Goal: Task Accomplishment & Management: Manage account settings

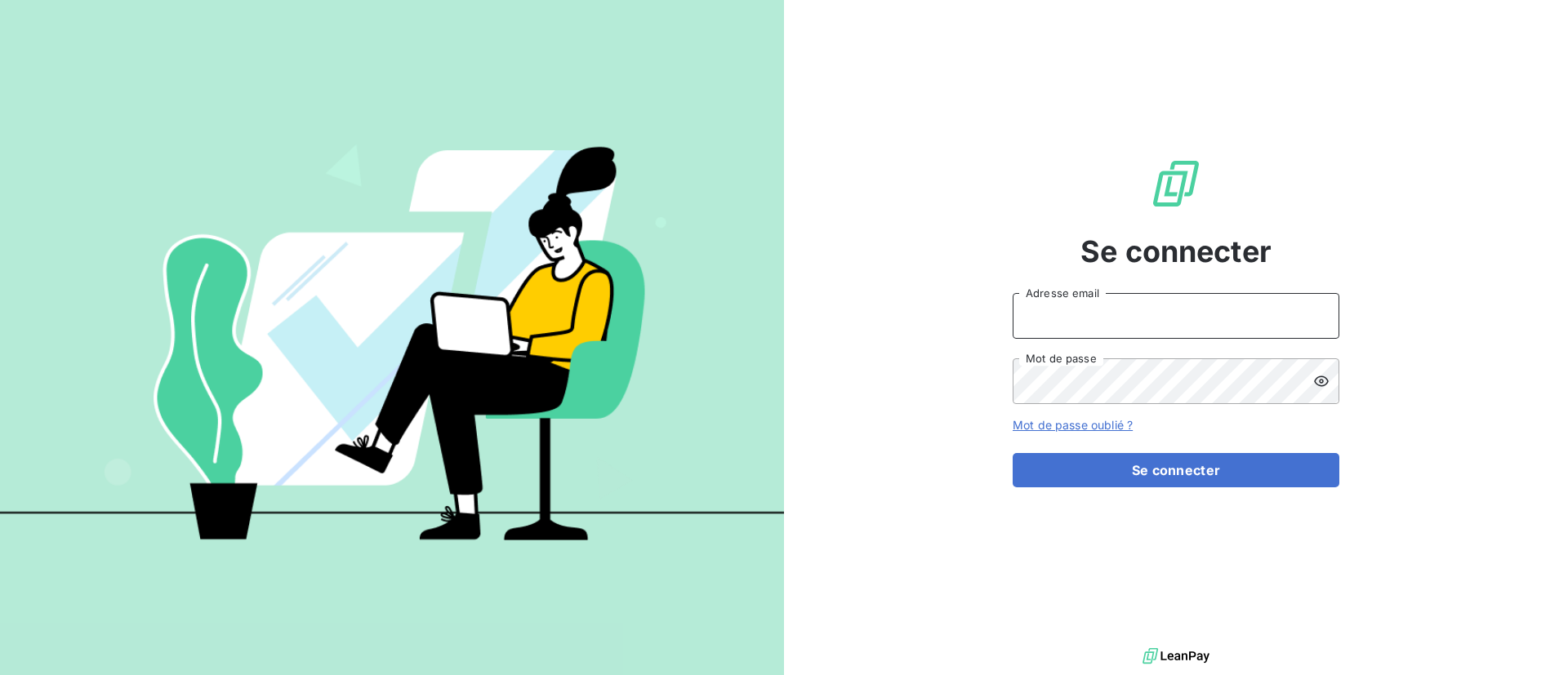
click at [1161, 304] on input "Adresse email" at bounding box center [1176, 316] width 327 height 46
type input "[EMAIL_ADDRESS][DOMAIN_NAME]"
click at [1013, 453] on button "Se connecter" at bounding box center [1176, 470] width 327 height 34
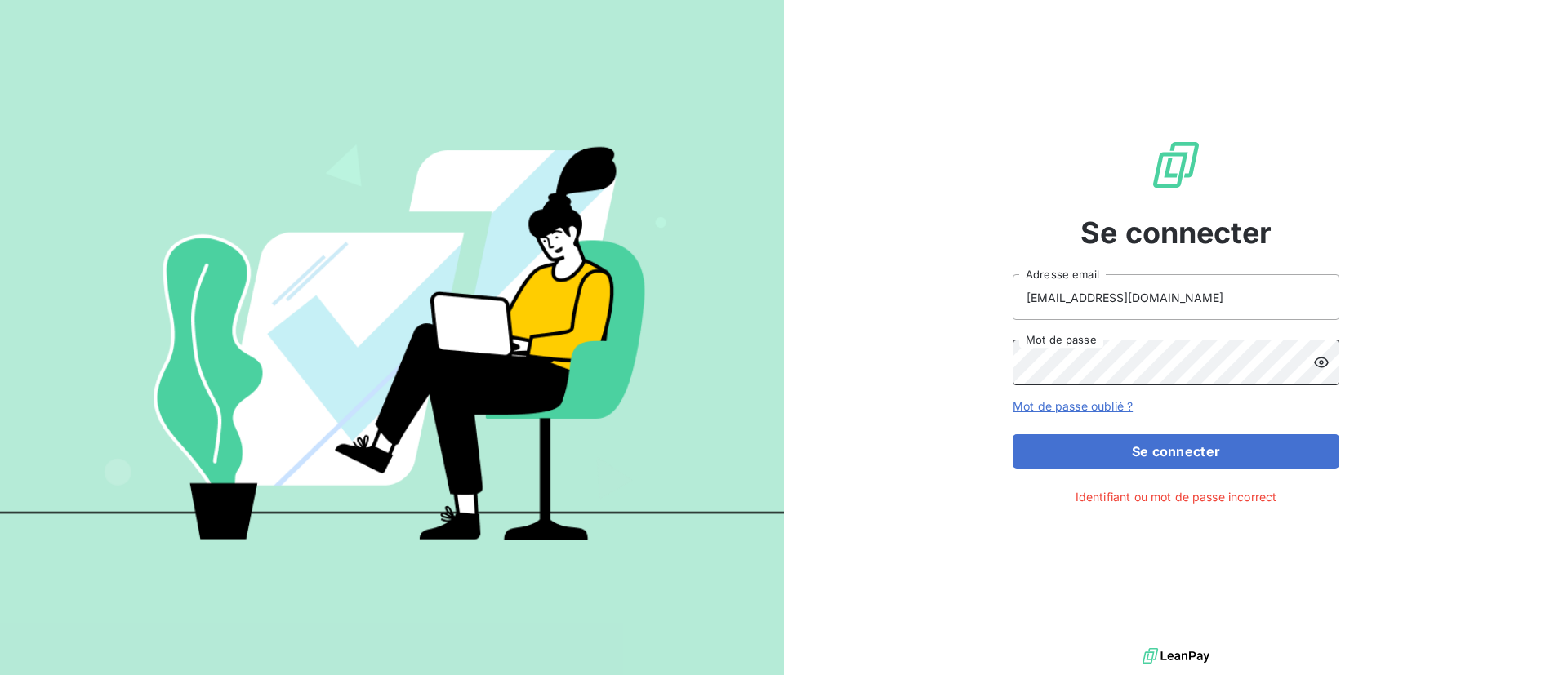
click at [1013, 435] on button "Se connecter" at bounding box center [1176, 451] width 327 height 34
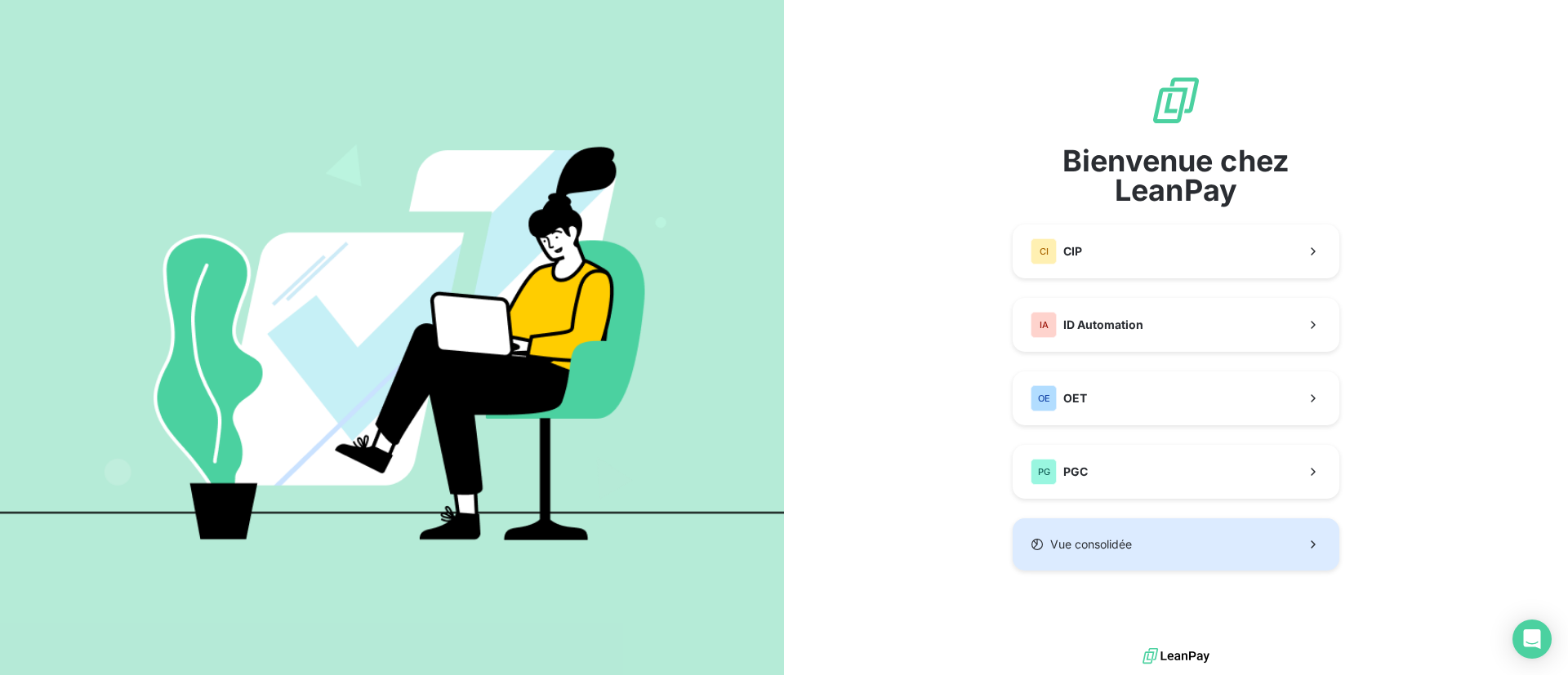
click at [1078, 533] on button "Vue consolidée" at bounding box center [1176, 544] width 327 height 52
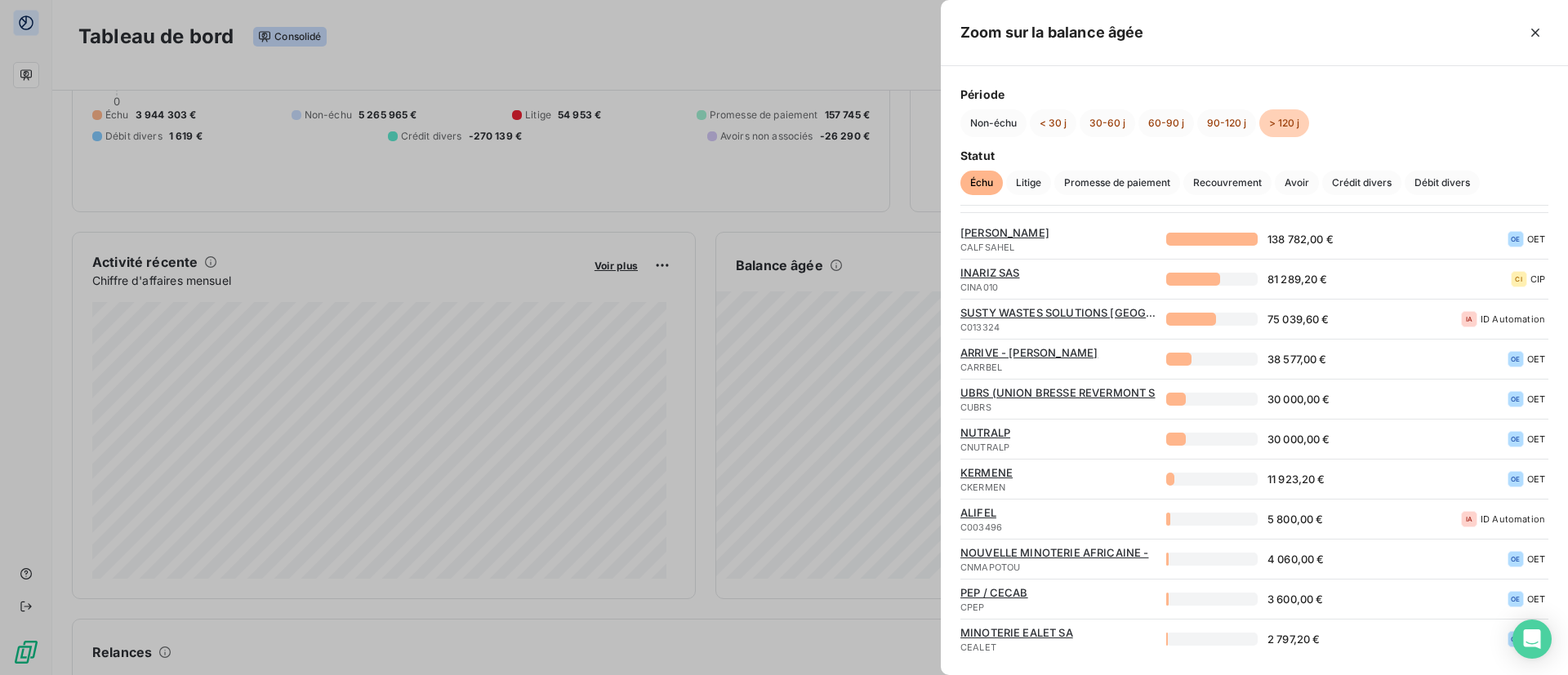
scroll to position [64, 0]
click at [841, 41] on div at bounding box center [784, 338] width 1568 height 675
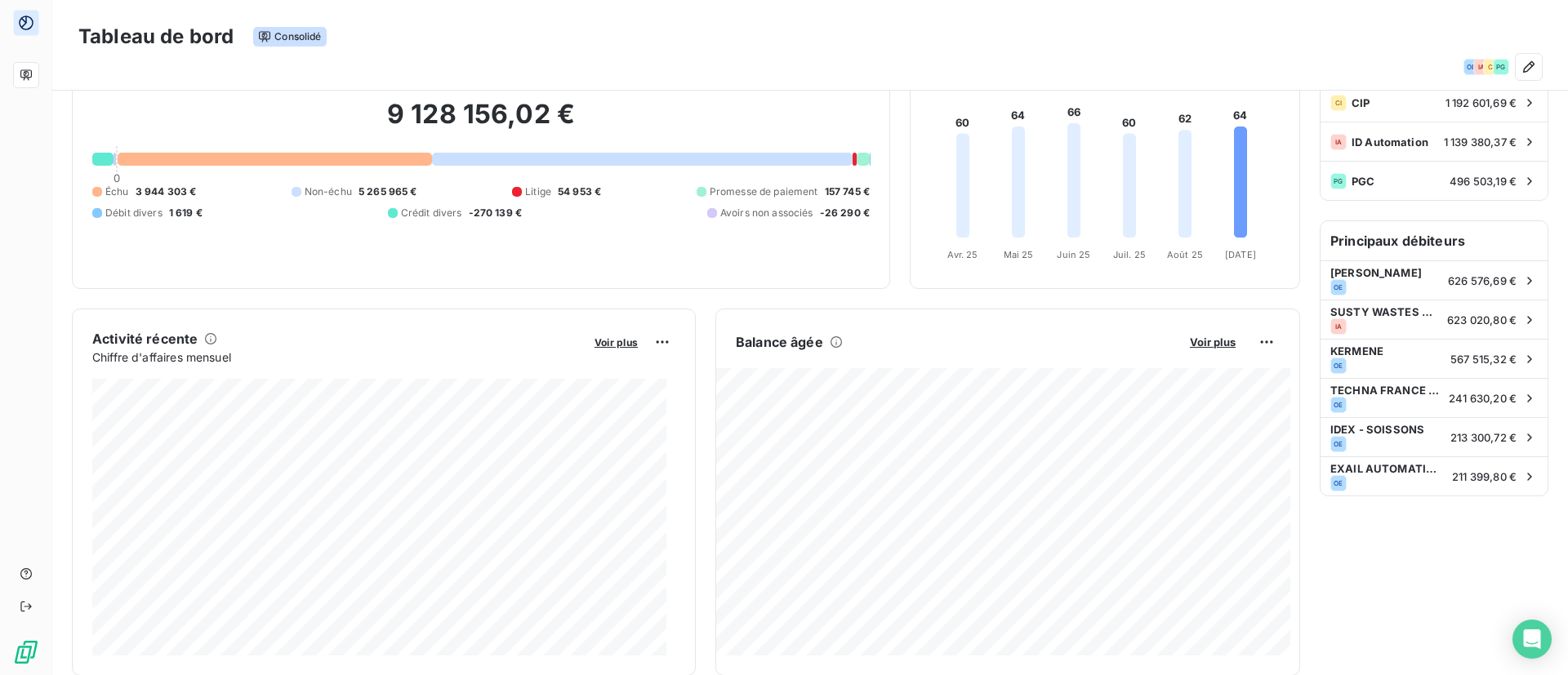
scroll to position [182, 0]
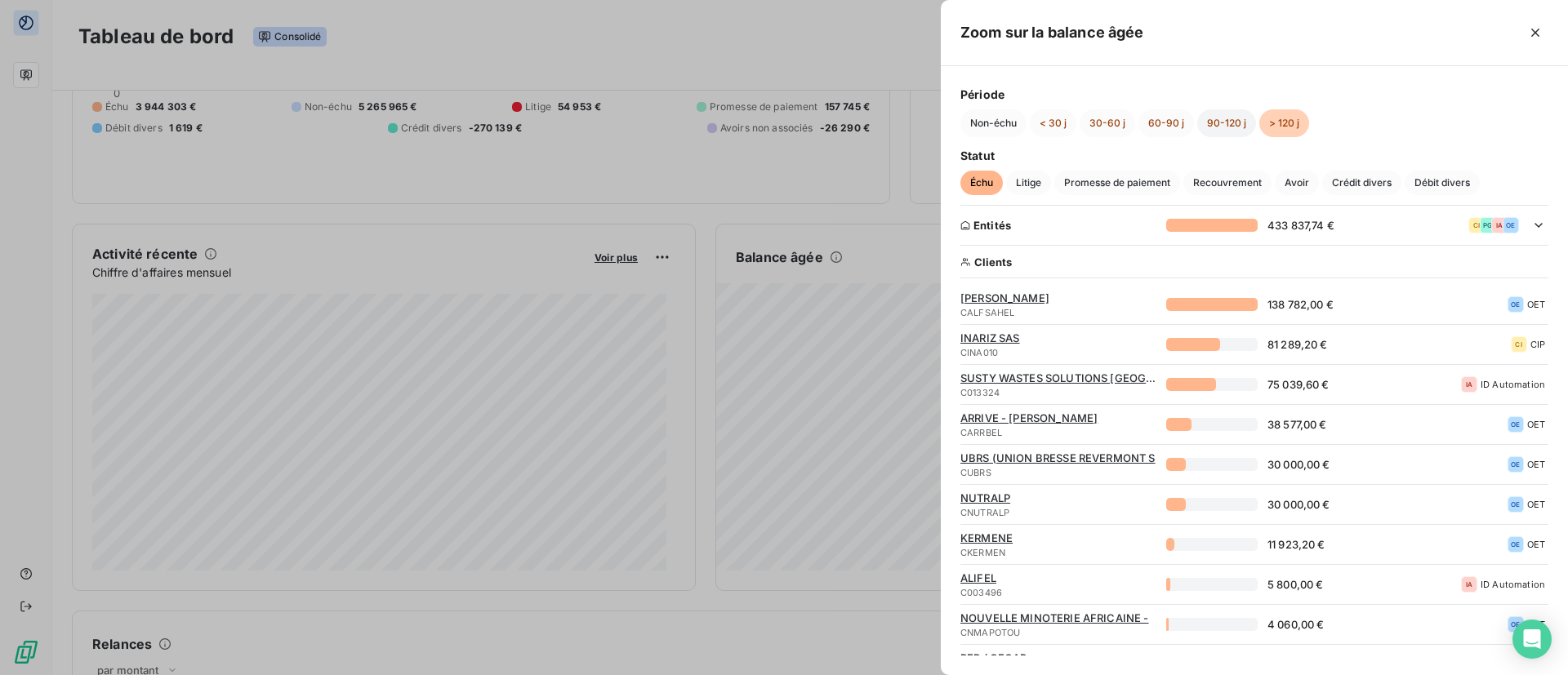
click at [1228, 120] on button "90-120 j" at bounding box center [1227, 124] width 59 height 27
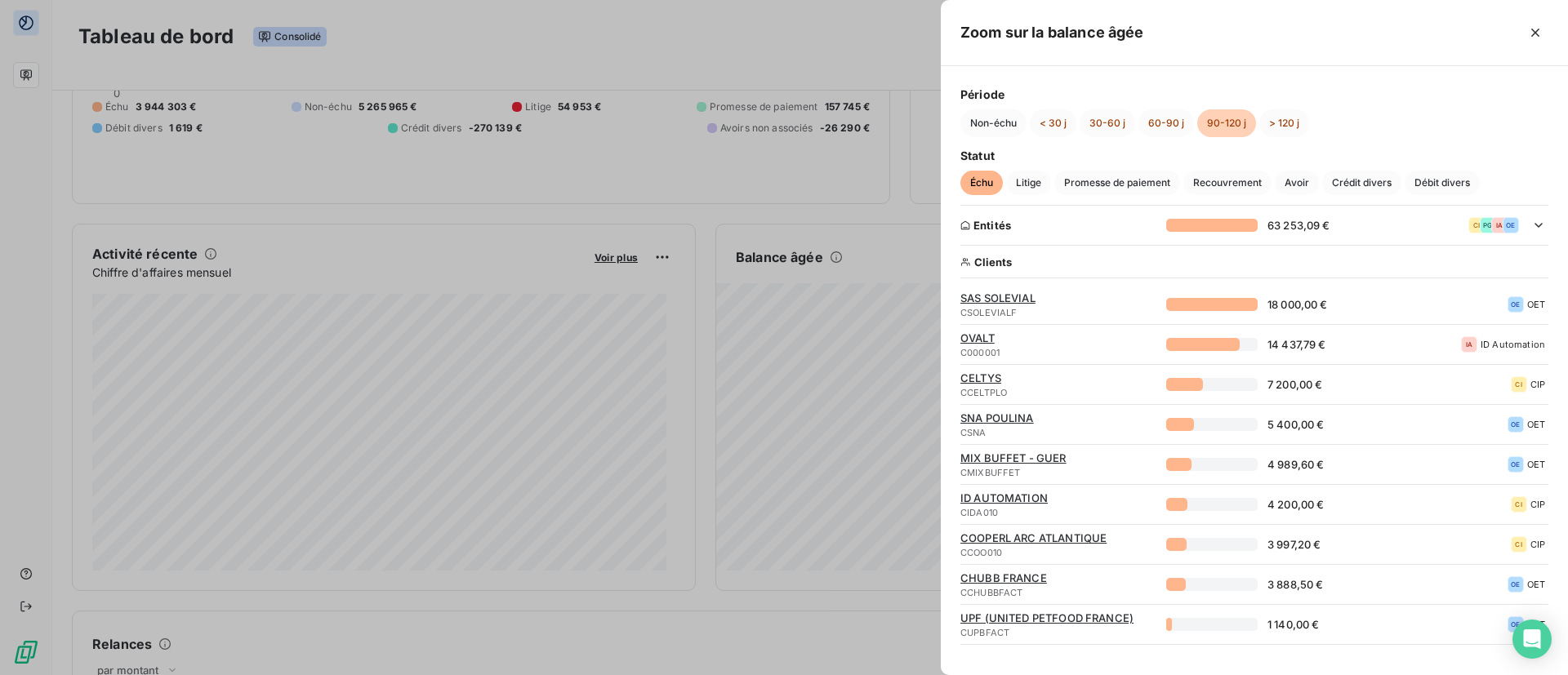
click at [1009, 298] on span "SAS SOLEVIAL" at bounding box center [1059, 297] width 196 height 13
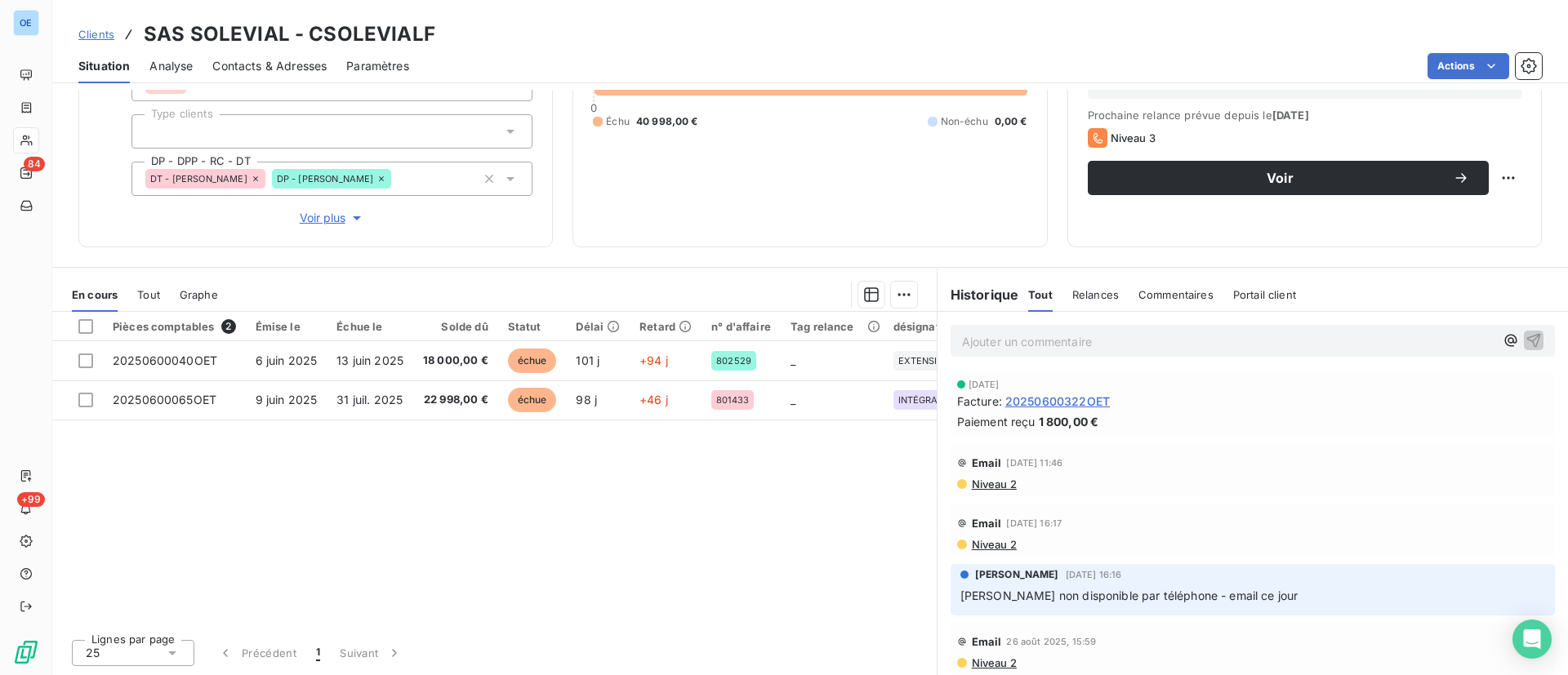
click at [640, 495] on div "Pièces comptables 2 Émise le Échue le Solde dû Statut Délai Retard n° d'affaire…" at bounding box center [494, 469] width 884 height 314
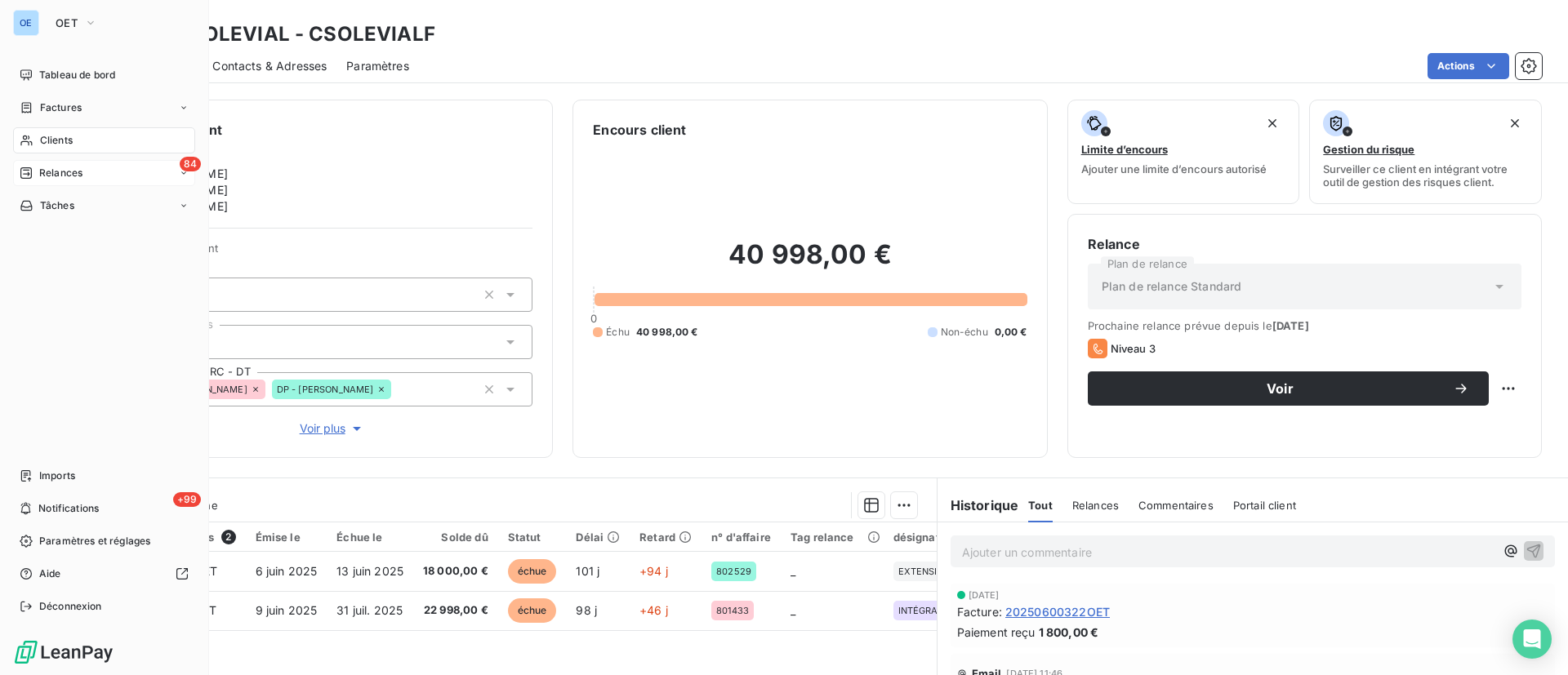
click at [62, 171] on span "Relances" at bounding box center [61, 173] width 43 height 15
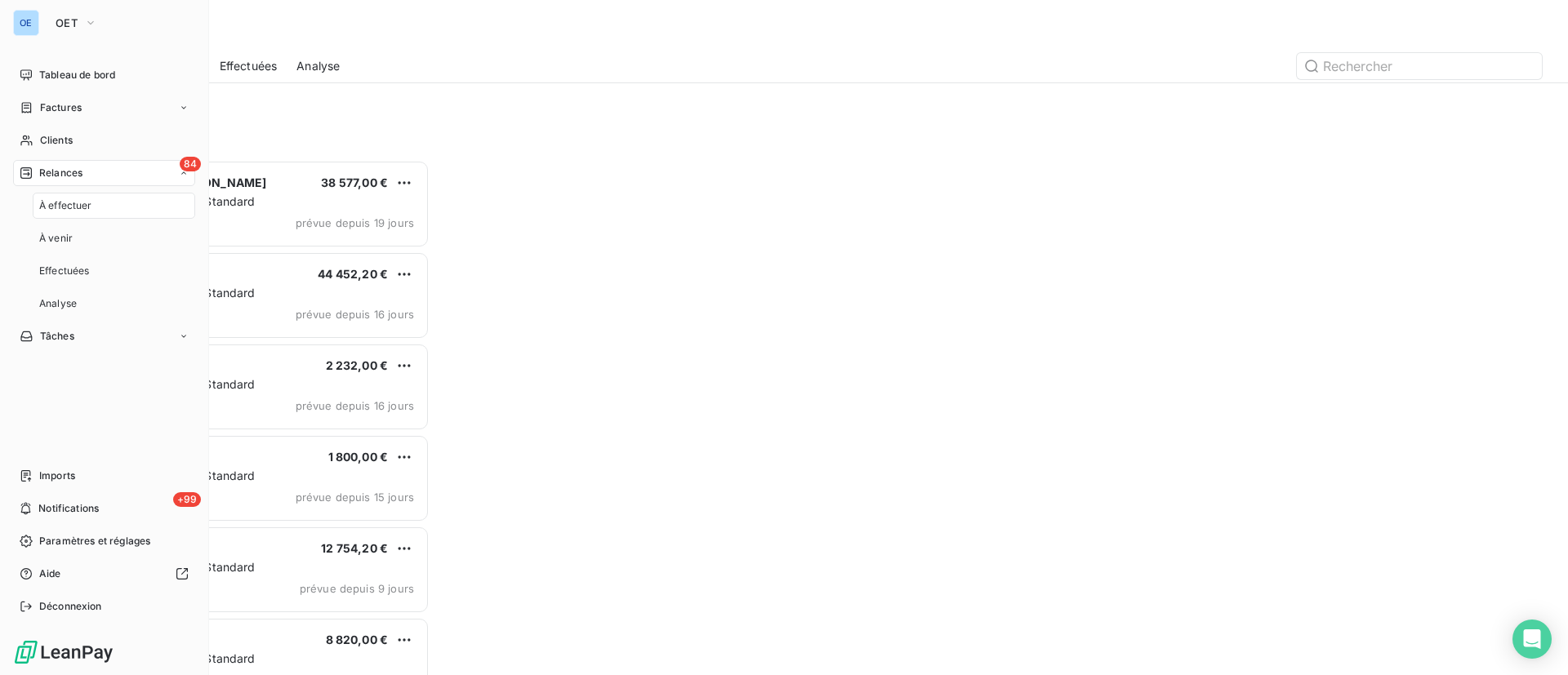
scroll to position [496, 333]
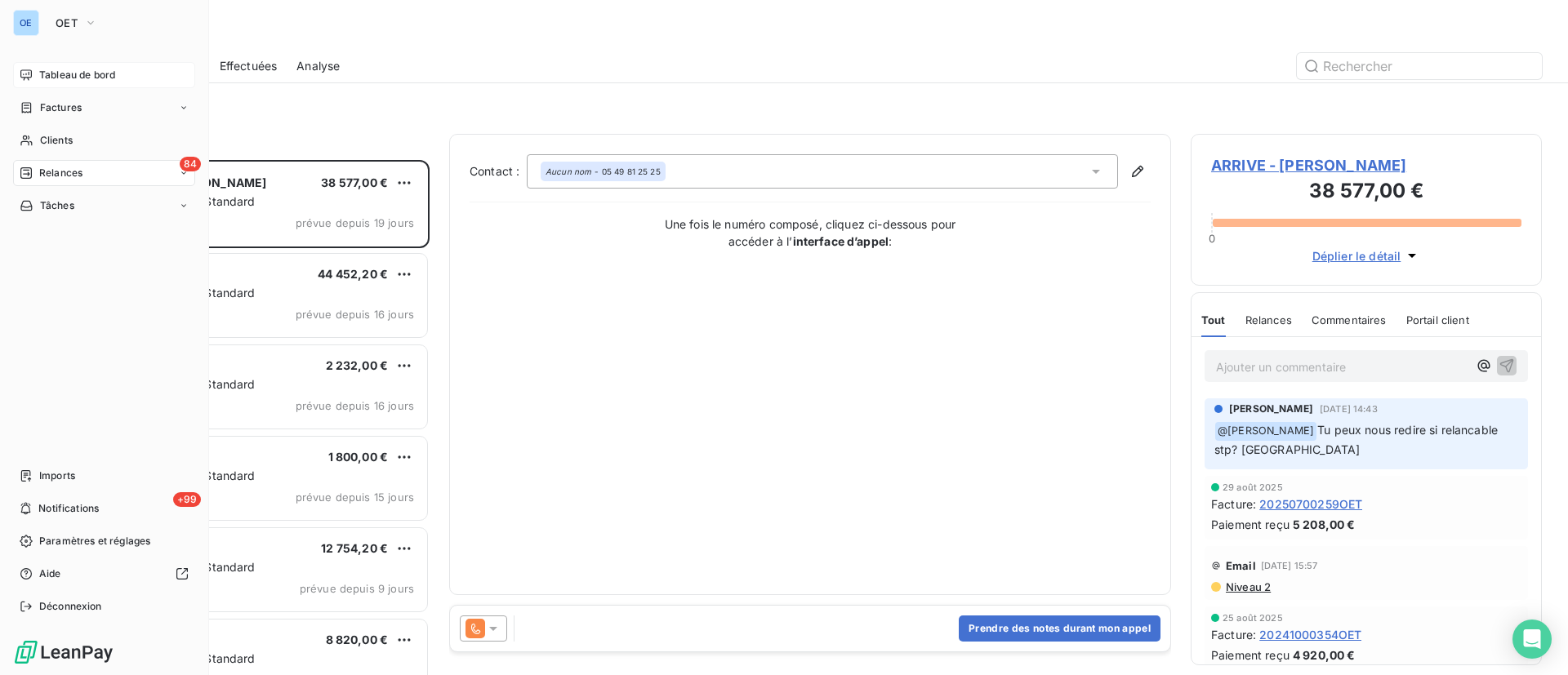
click at [76, 68] on span "Tableau de bord" at bounding box center [77, 75] width 76 height 15
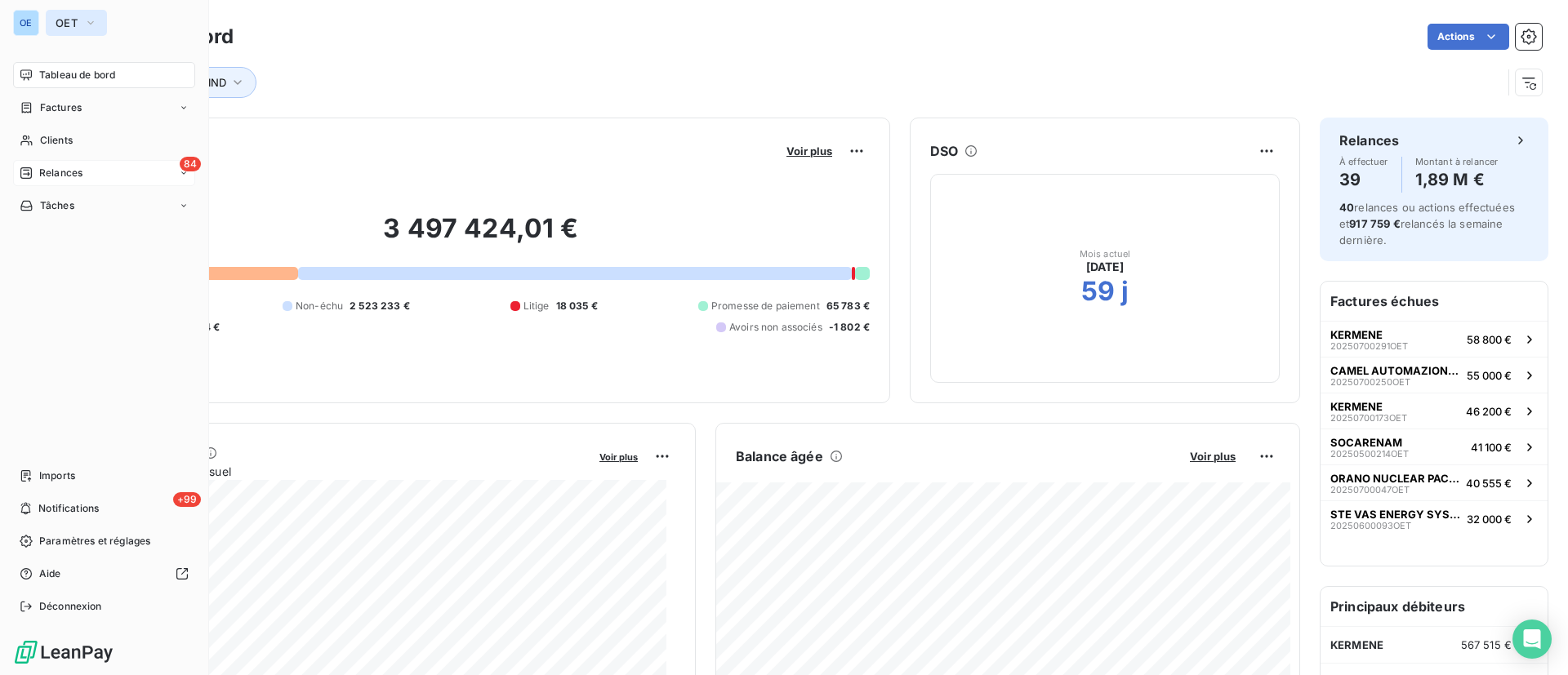
click at [76, 22] on span "OET" at bounding box center [67, 23] width 22 height 13
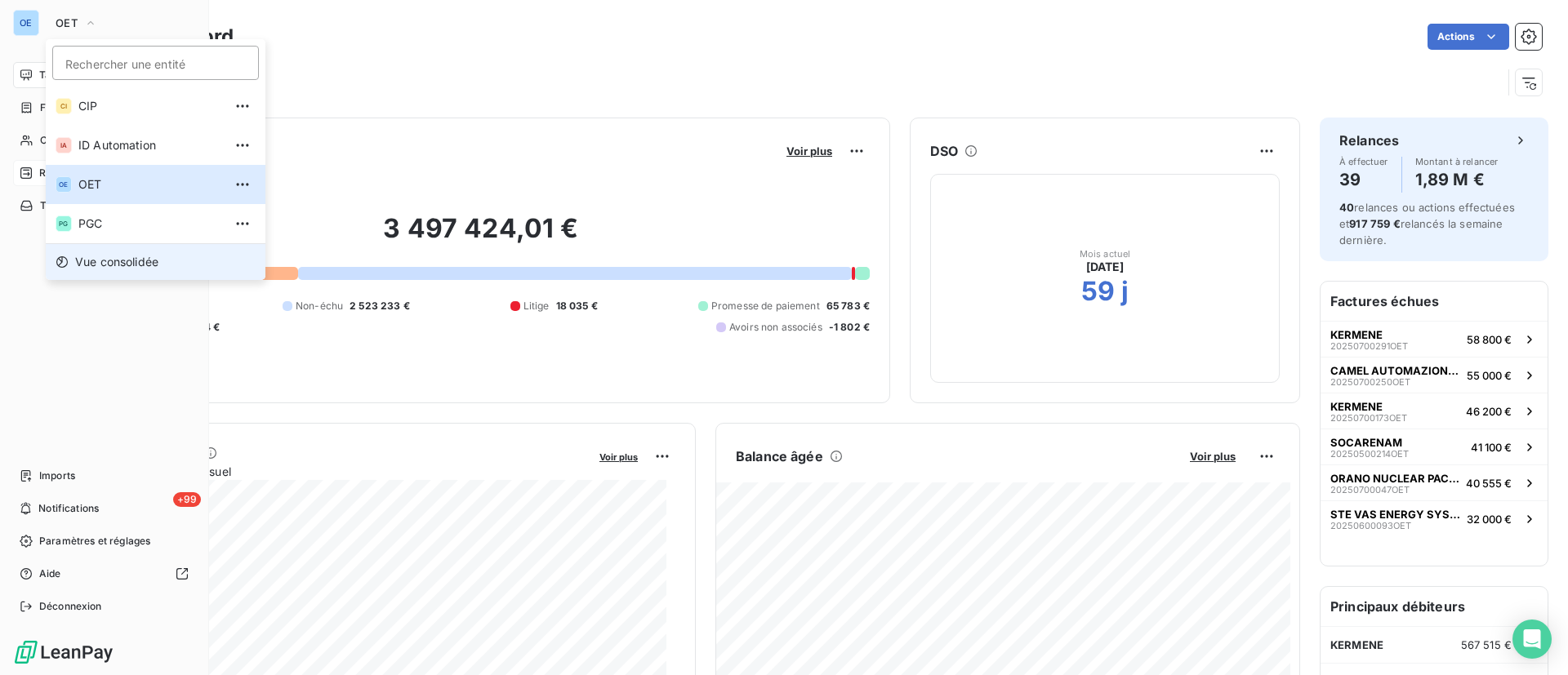
click at [108, 252] on li "Vue consolidée" at bounding box center [156, 261] width 220 height 36
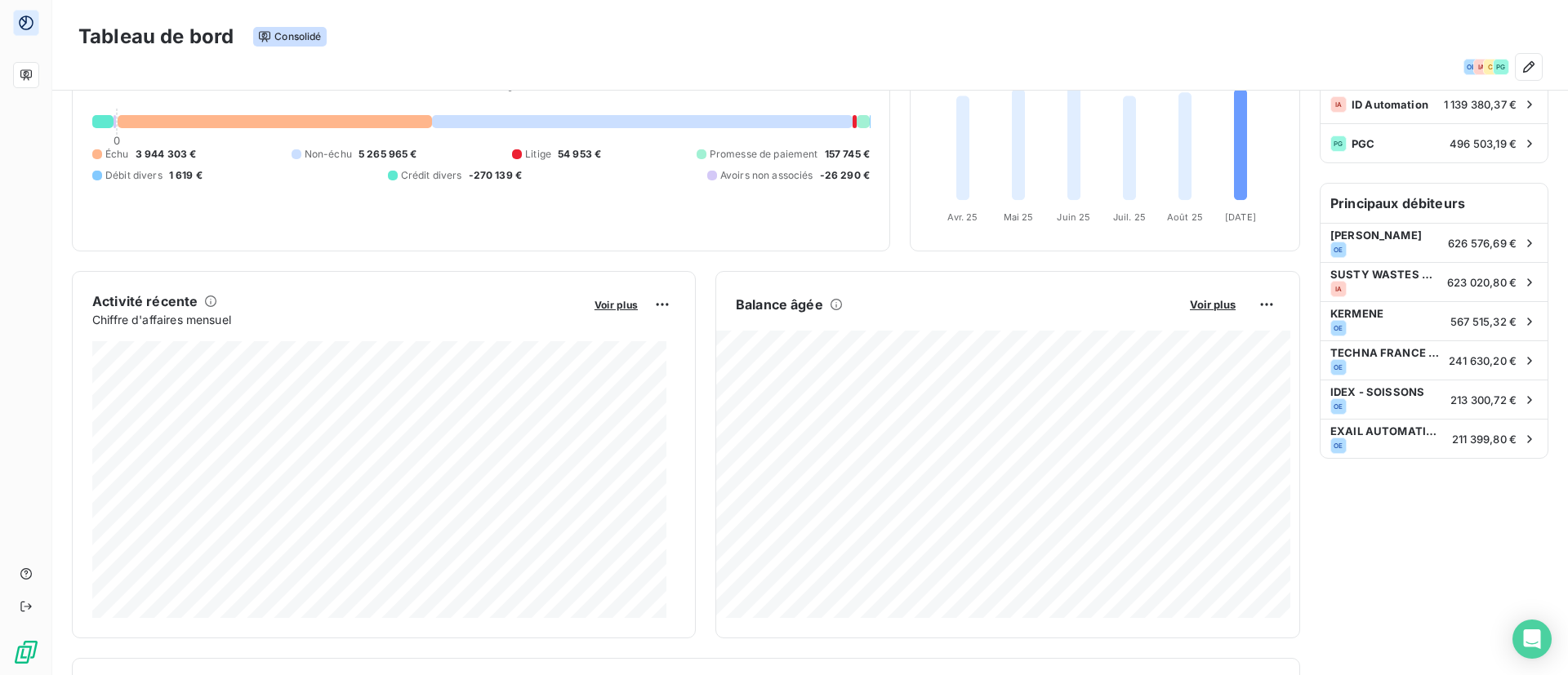
scroll to position [135, 0]
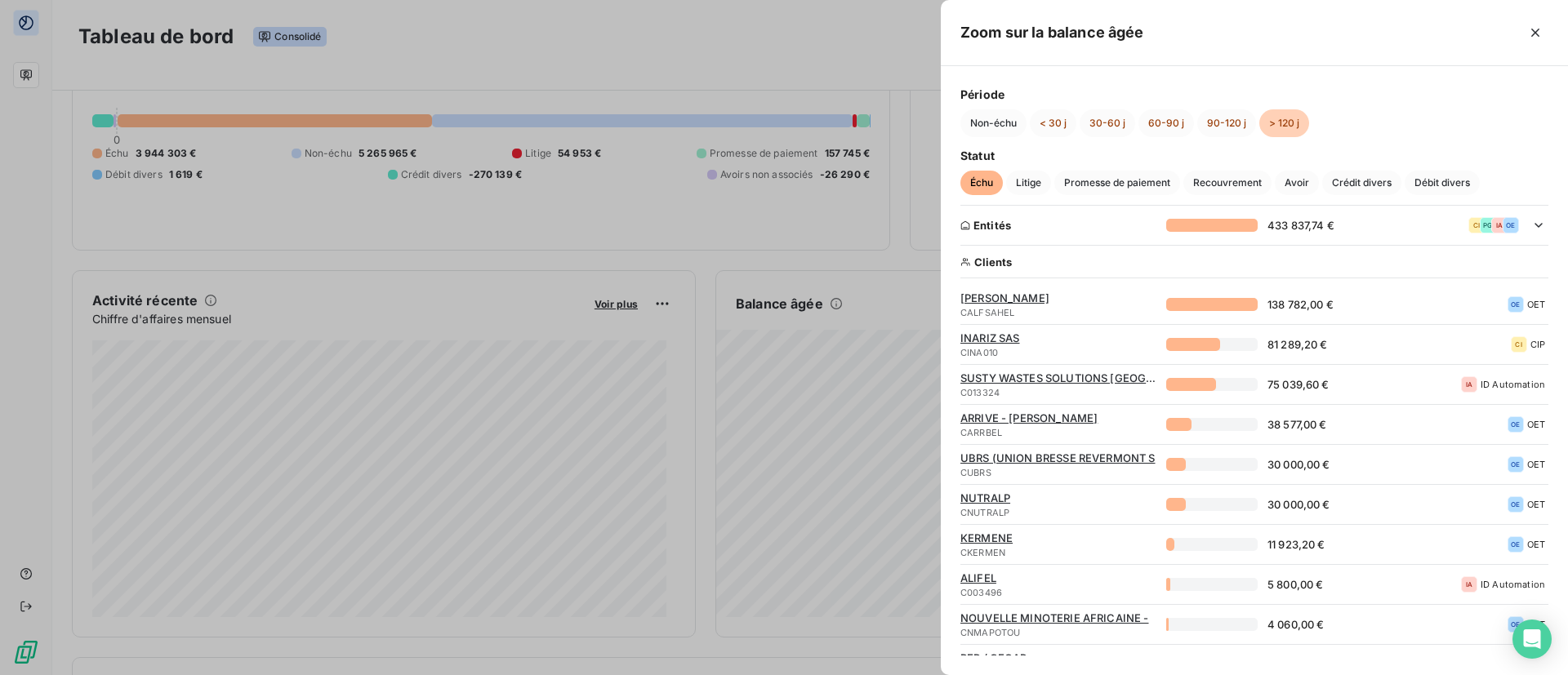
click at [640, 66] on div at bounding box center [784, 338] width 1568 height 675
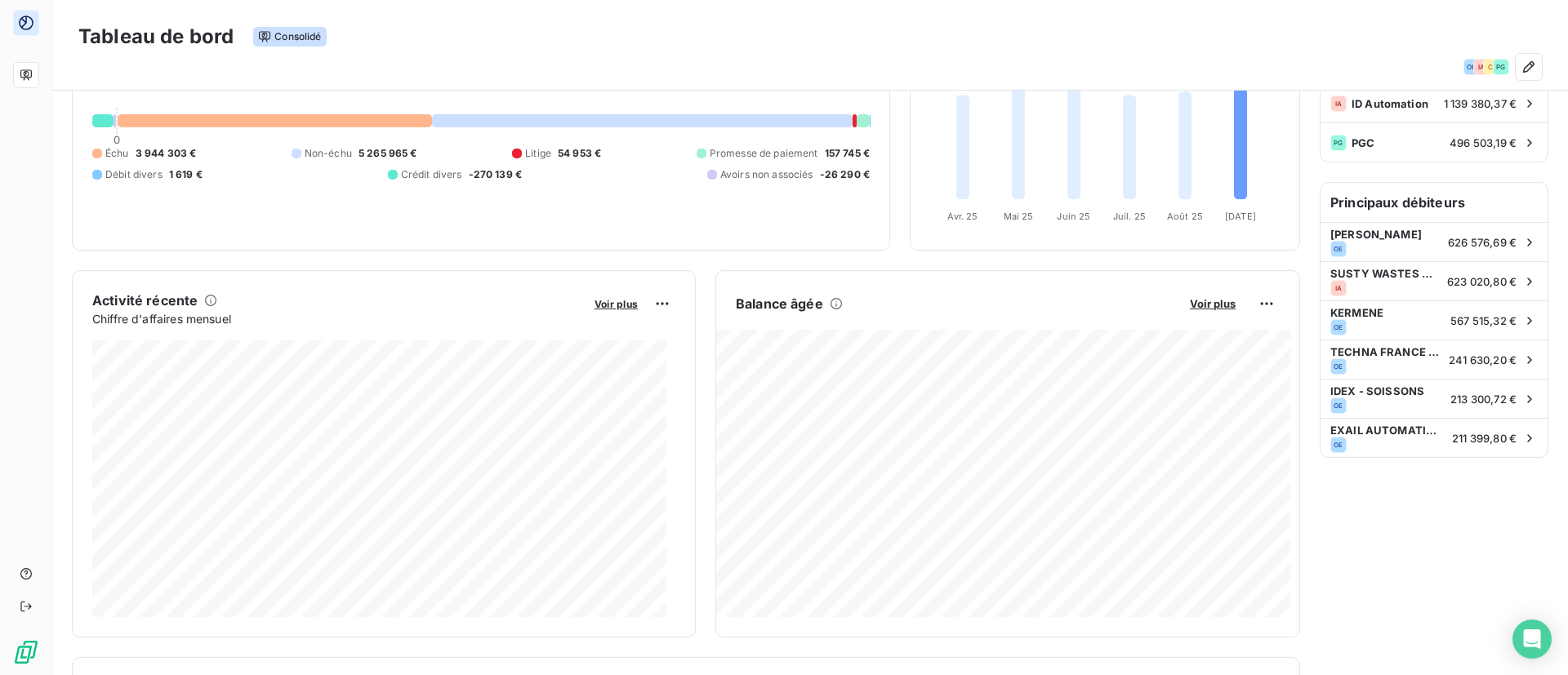
scroll to position [0, 0]
